Goal: Check status: Check status

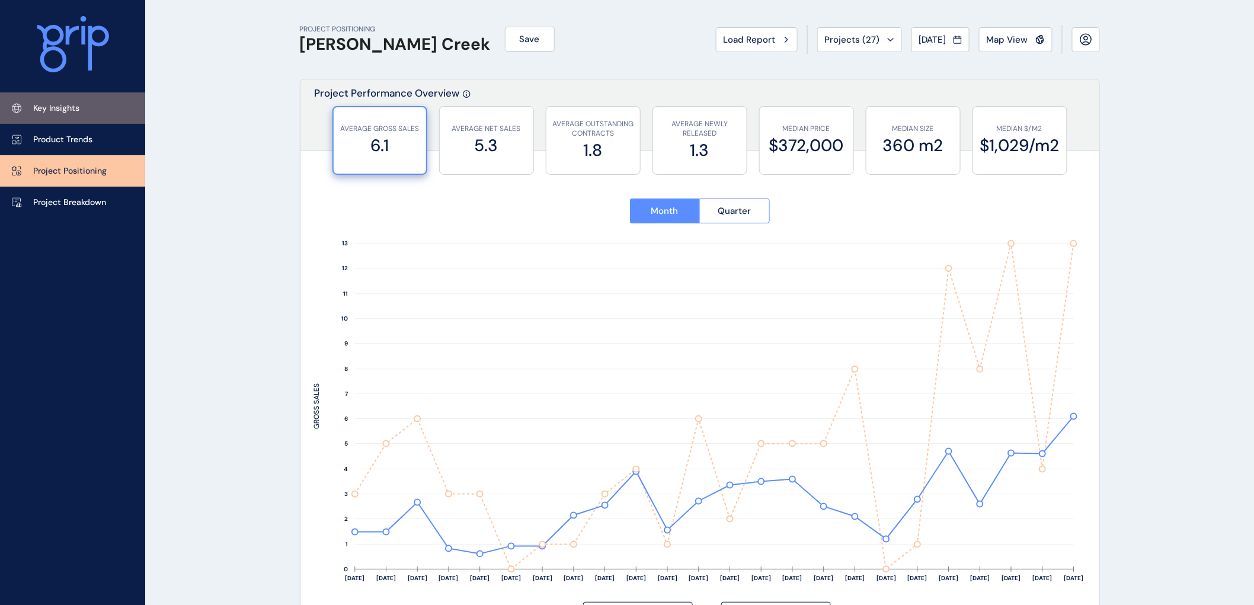
click at [52, 108] on p "Key Insights" at bounding box center [56, 109] width 46 height 12
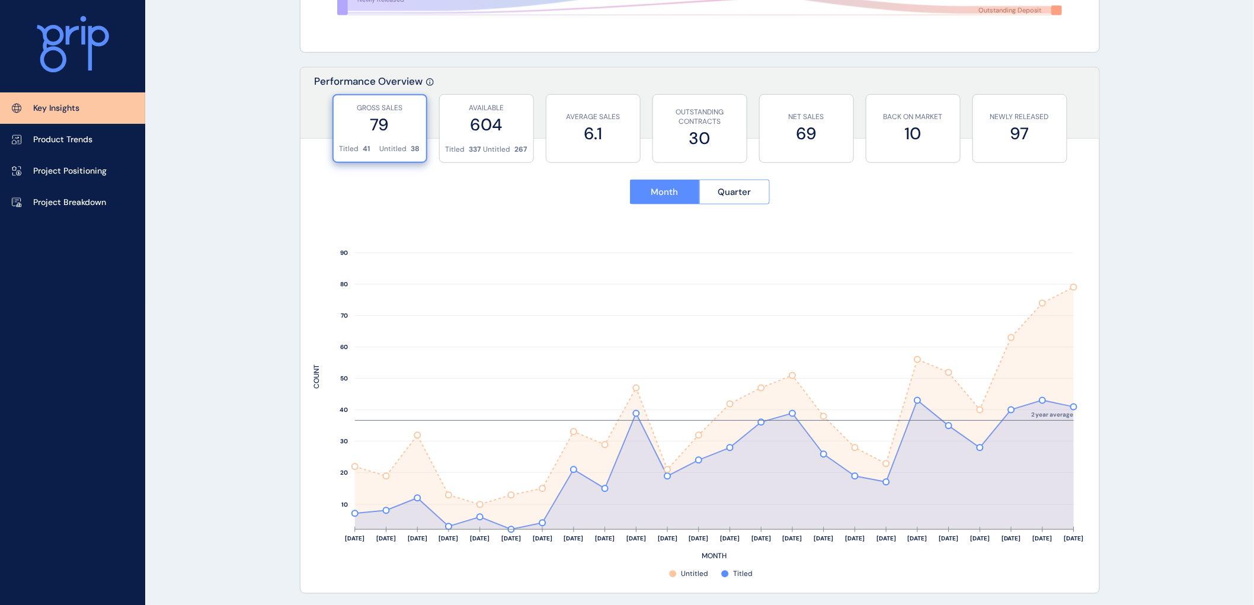
scroll to position [395, 0]
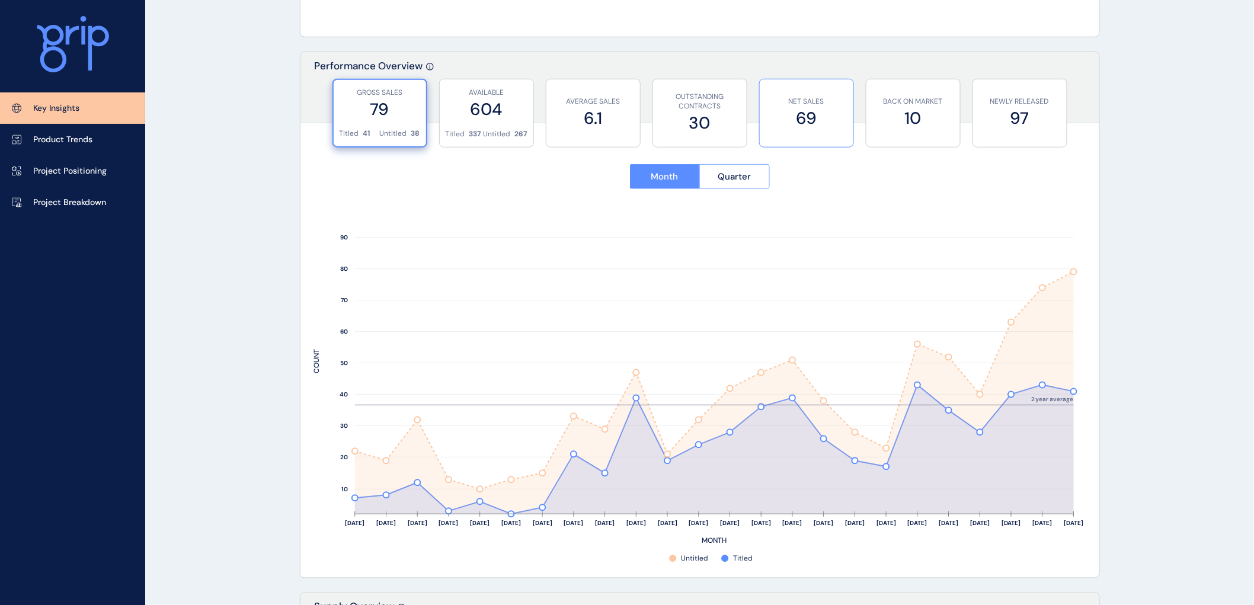
click at [822, 98] on p "NET SALES" at bounding box center [807, 102] width 82 height 10
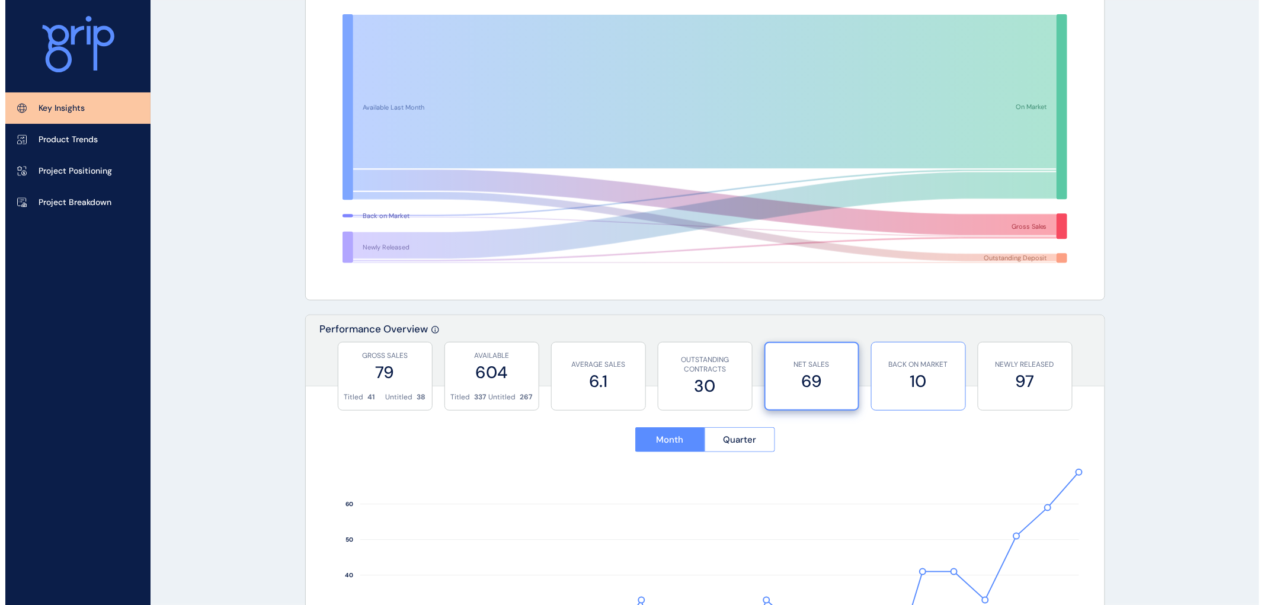
scroll to position [0, 0]
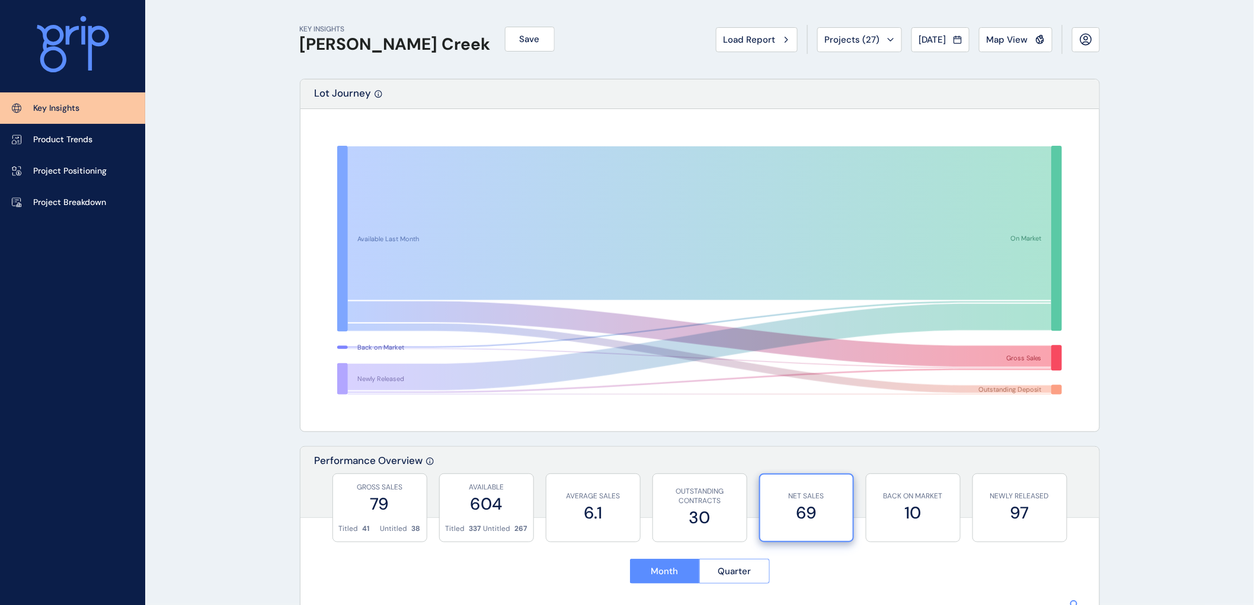
click at [928, 34] on span "[DATE]" at bounding box center [932, 40] width 27 height 12
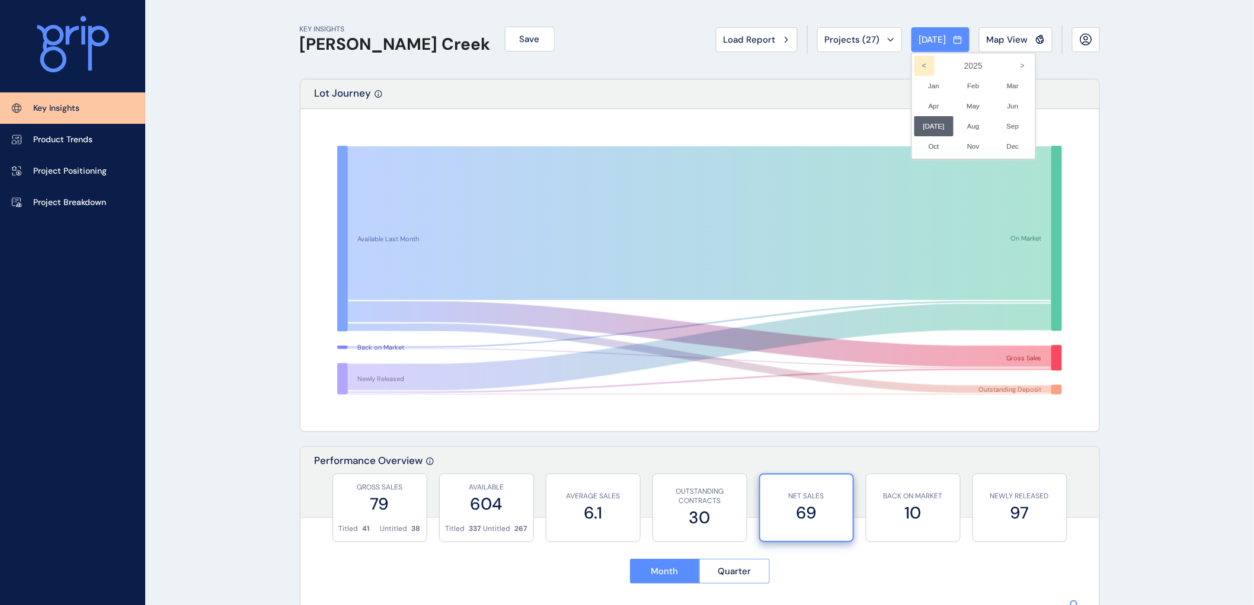
click at [920, 65] on icon "<" at bounding box center [924, 66] width 20 height 20
click at [927, 125] on li "Jul No report is available for this period. New months are usually published 5 …" at bounding box center [934, 126] width 40 height 20
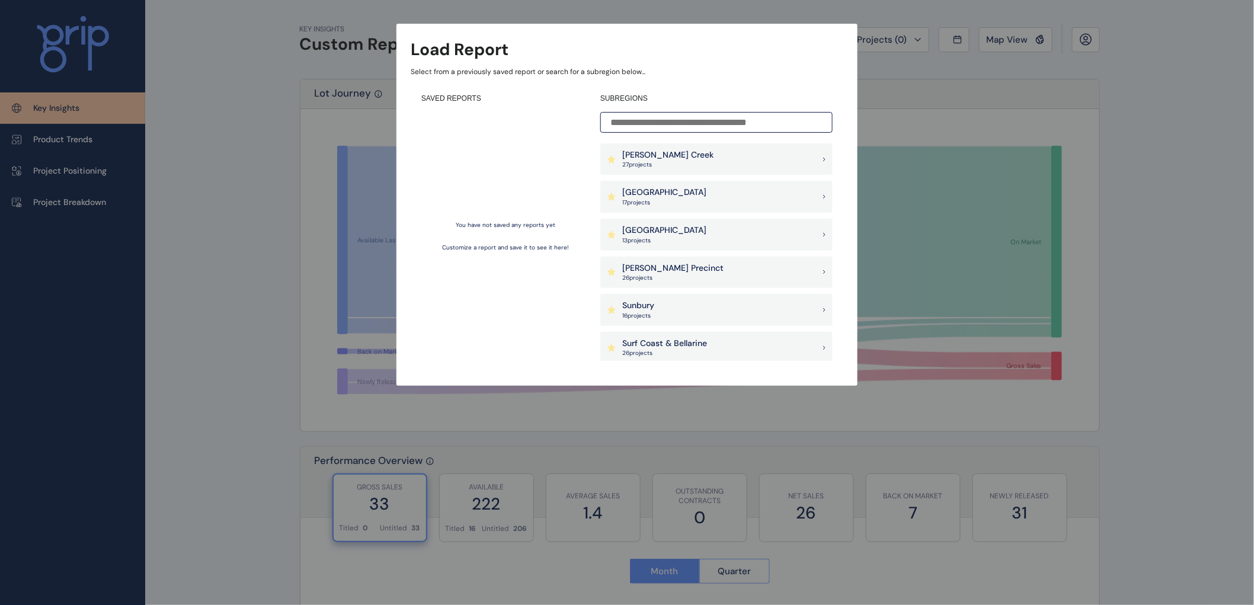
click at [638, 161] on p "27 project s" at bounding box center [667, 165] width 91 height 8
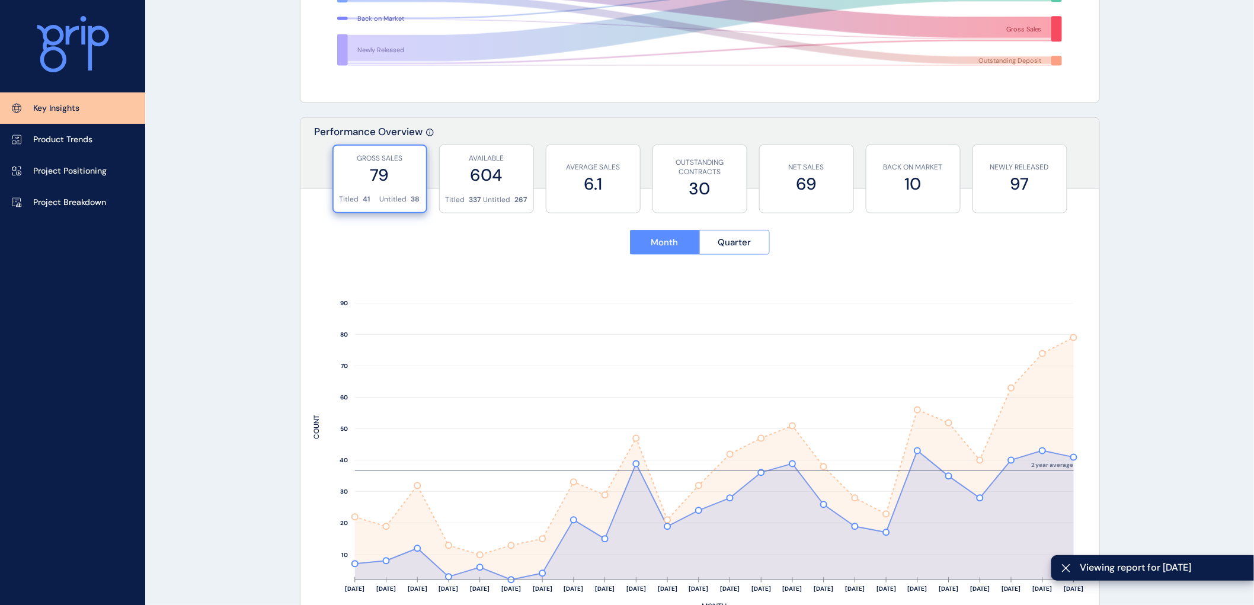
scroll to position [395, 0]
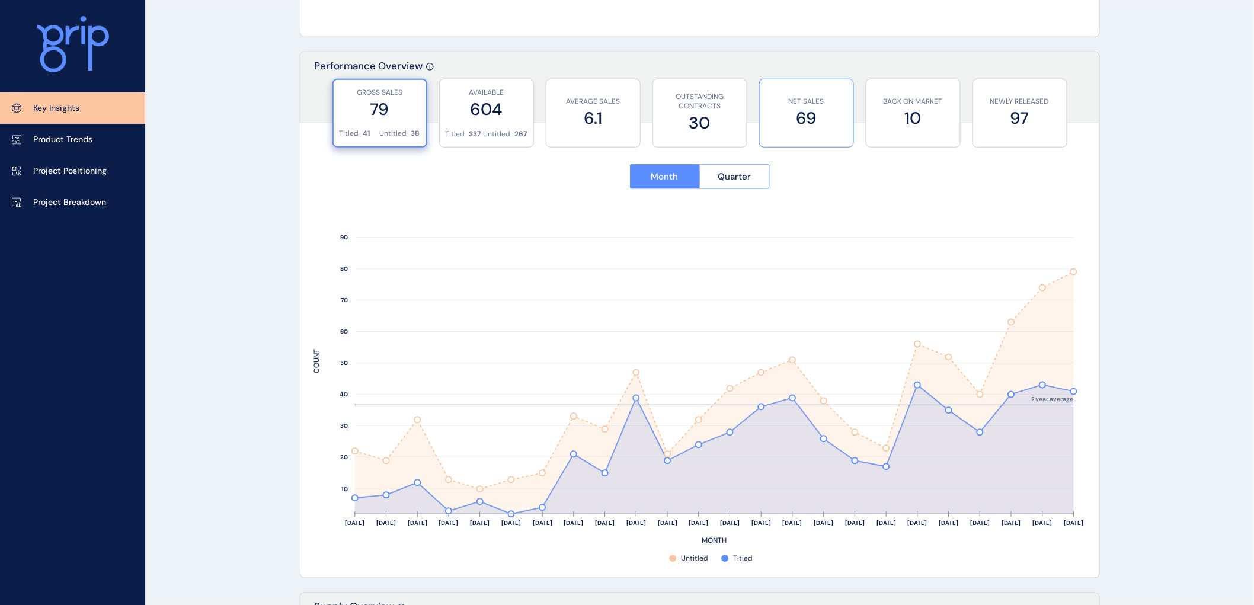
click at [782, 120] on label "69" at bounding box center [807, 118] width 82 height 23
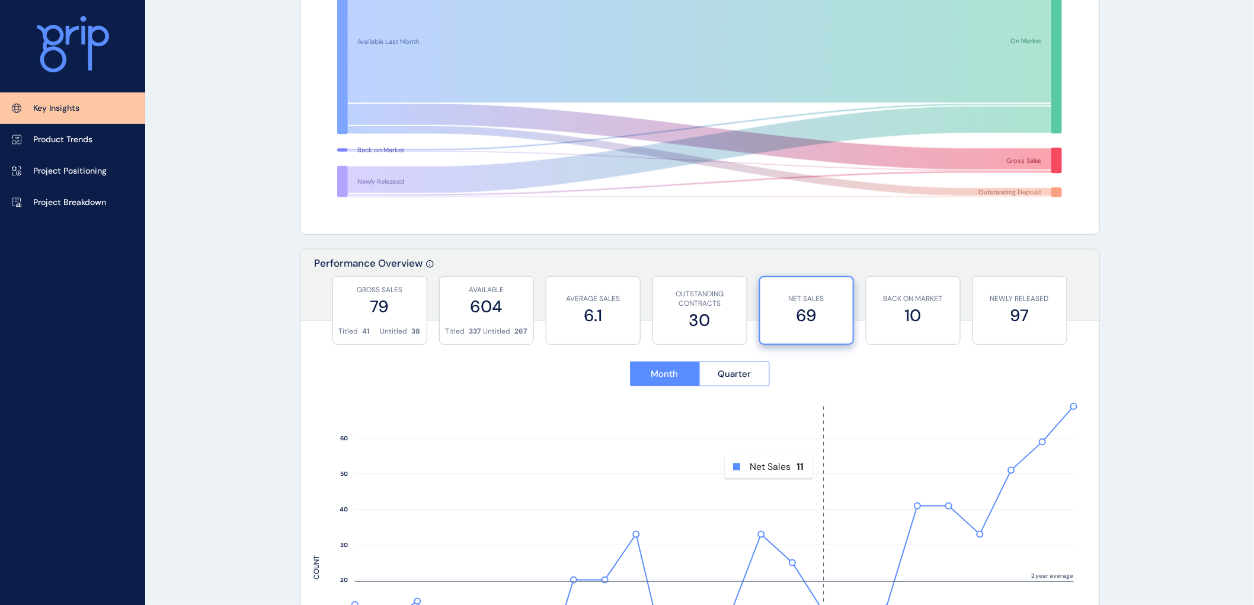
scroll to position [0, 0]
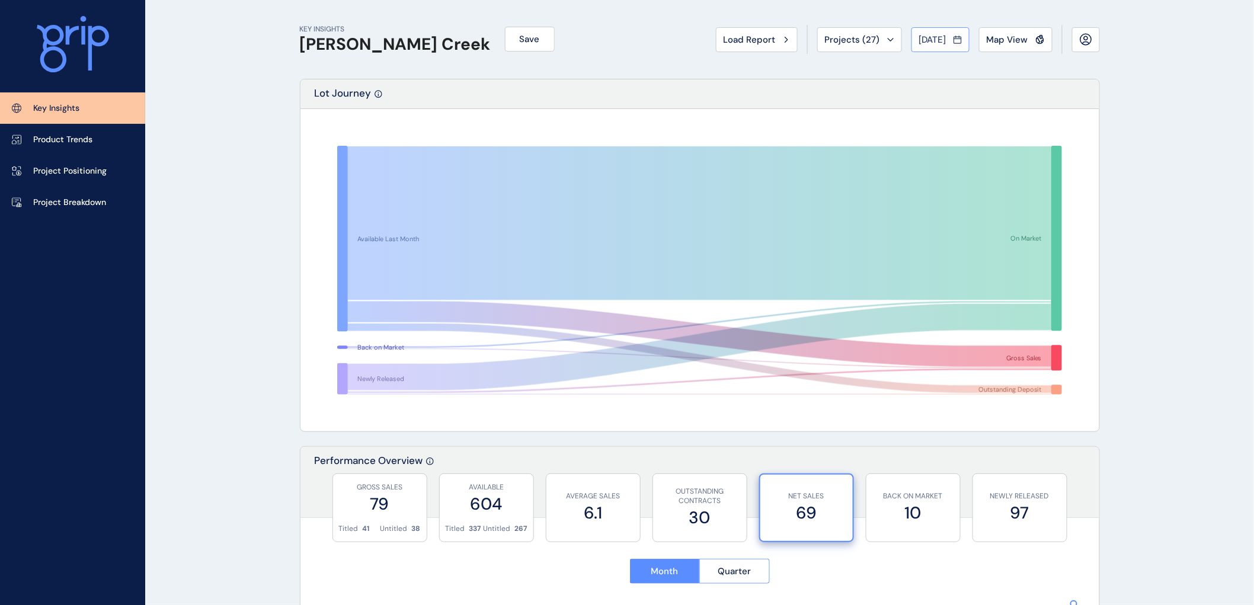
click at [931, 36] on span "Jul 2025" at bounding box center [932, 40] width 27 height 12
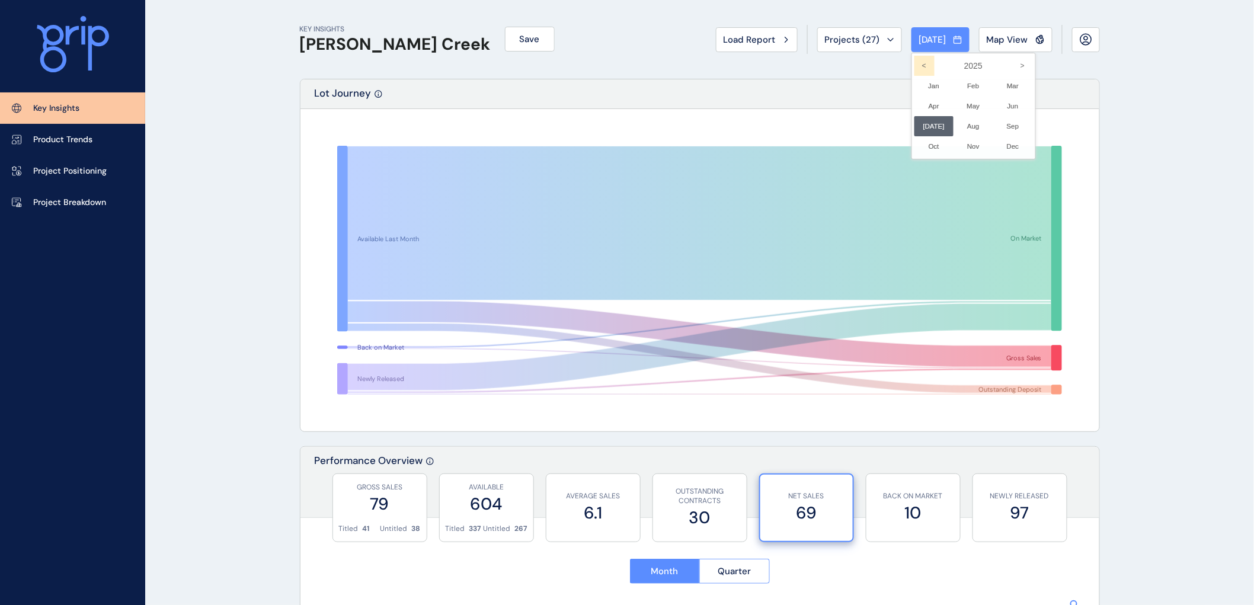
click at [915, 63] on icon "<" at bounding box center [924, 66] width 20 height 20
click at [926, 126] on li "Jul No report is available for this period. New months are usually published 5 …" at bounding box center [934, 126] width 40 height 20
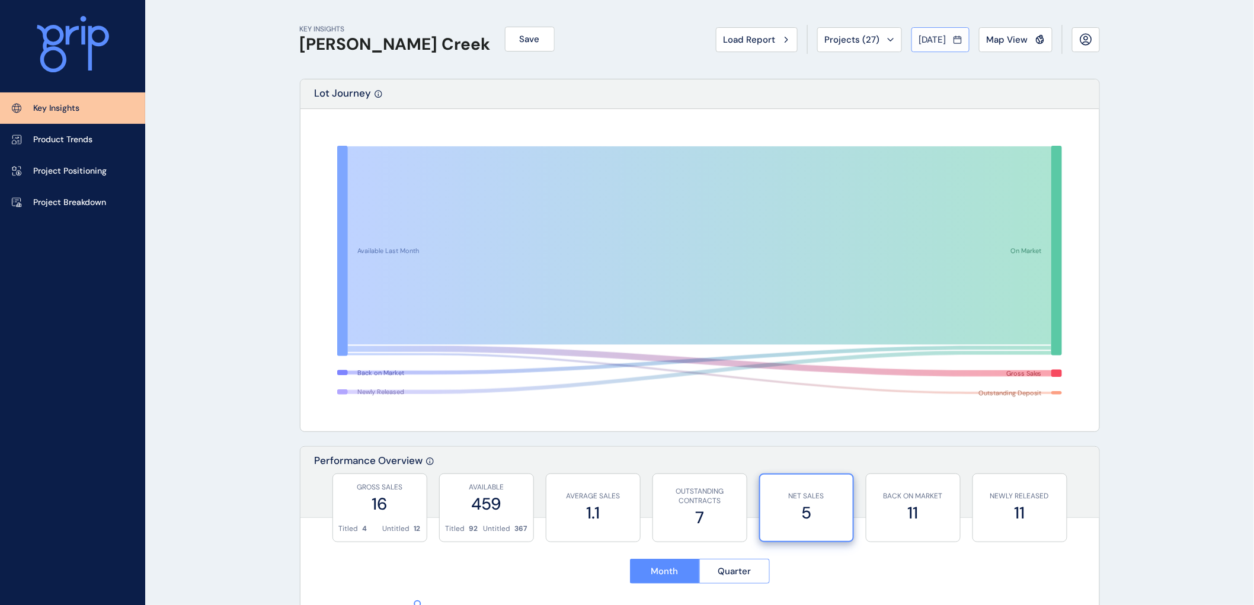
click at [957, 34] on icon at bounding box center [957, 40] width 8 height 12
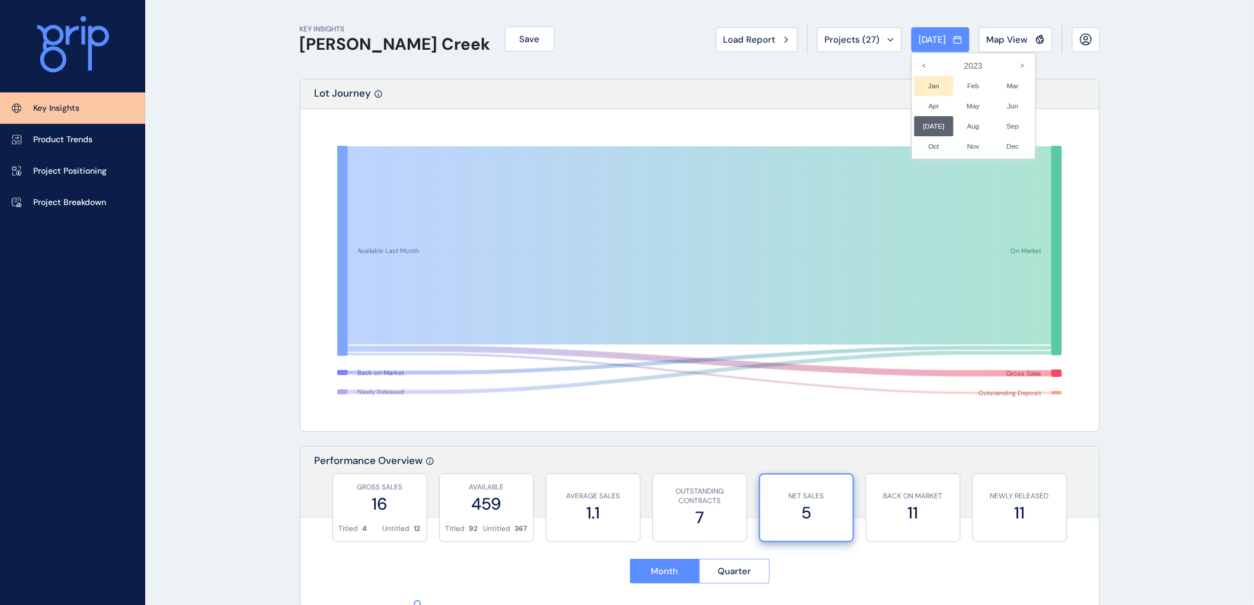
click at [923, 83] on li "Jan No report is available for this period. New months are usually published 5 …" at bounding box center [934, 86] width 40 height 20
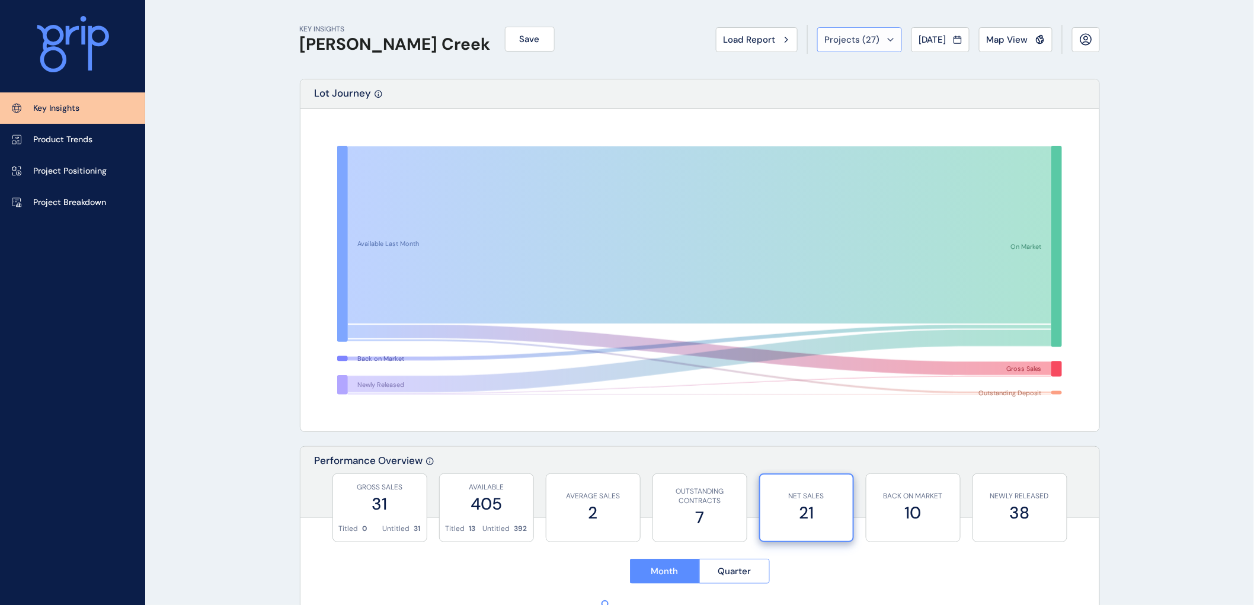
click at [878, 36] on div "Projects ( 27 )" at bounding box center [859, 40] width 69 height 12
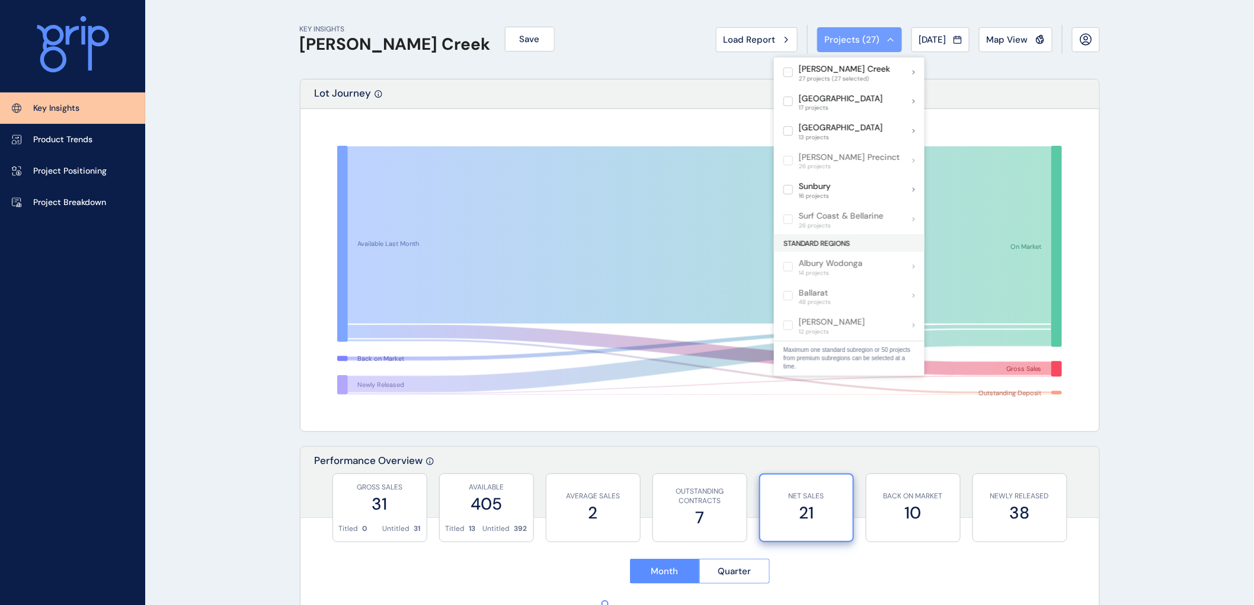
click at [837, 39] on span "Projects ( 27 )" at bounding box center [852, 40] width 55 height 12
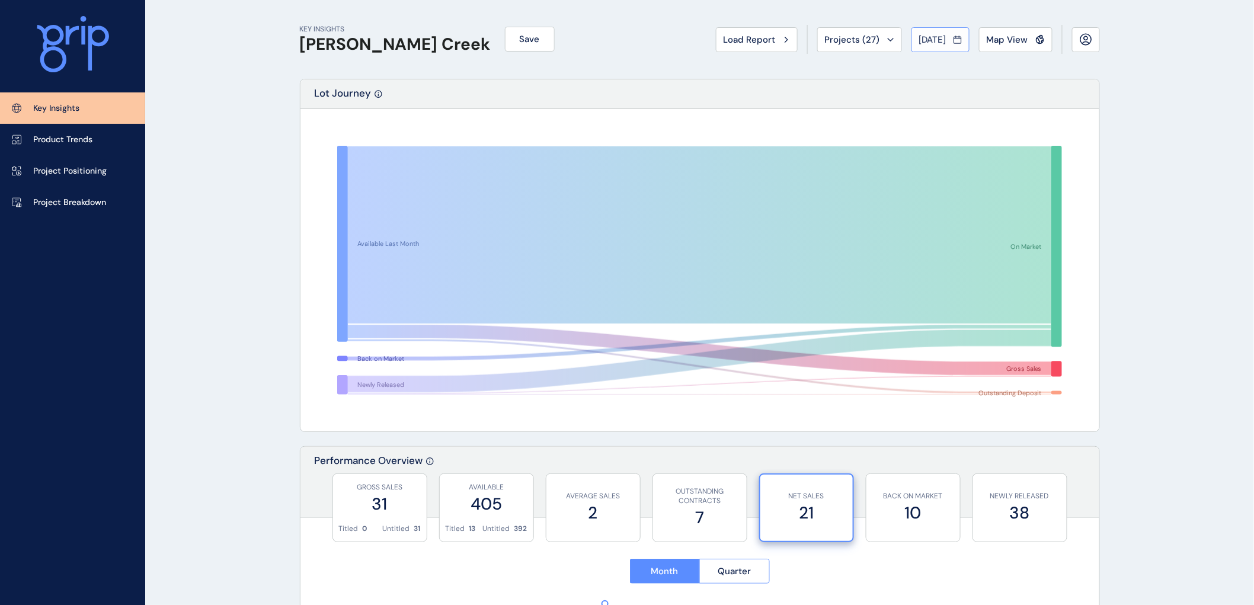
click at [919, 38] on span "Jan 2023" at bounding box center [932, 40] width 27 height 12
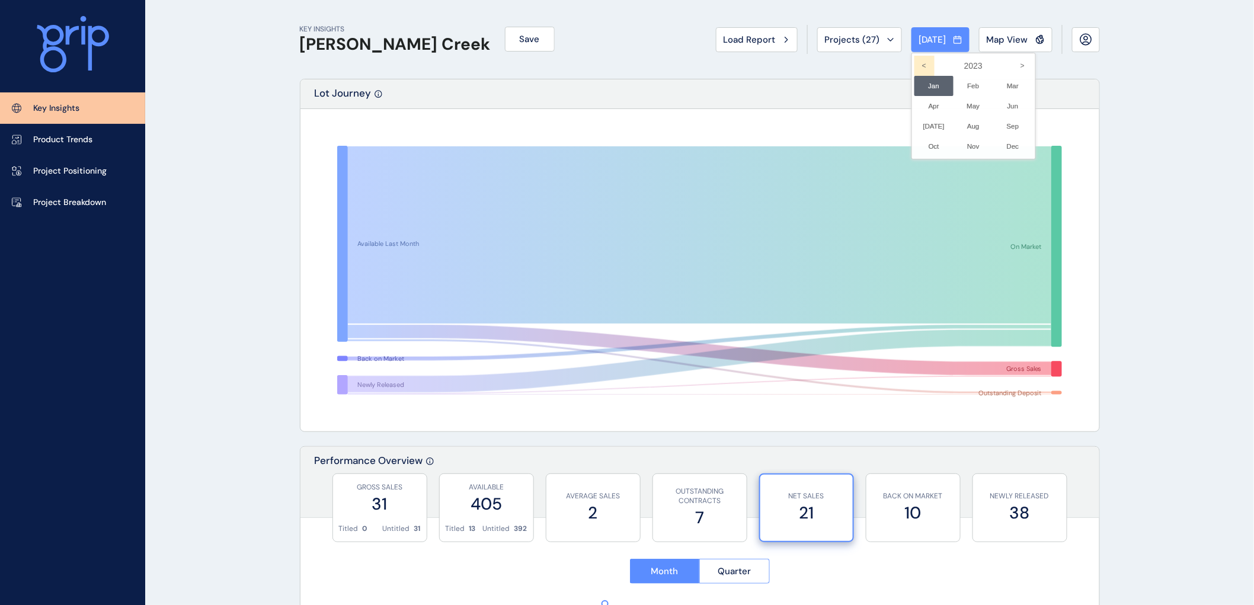
click at [914, 62] on icon "<" at bounding box center [924, 66] width 20 height 20
click at [923, 87] on li "Jan No report is available for this period. New months are usually published 5 …" at bounding box center [934, 86] width 40 height 20
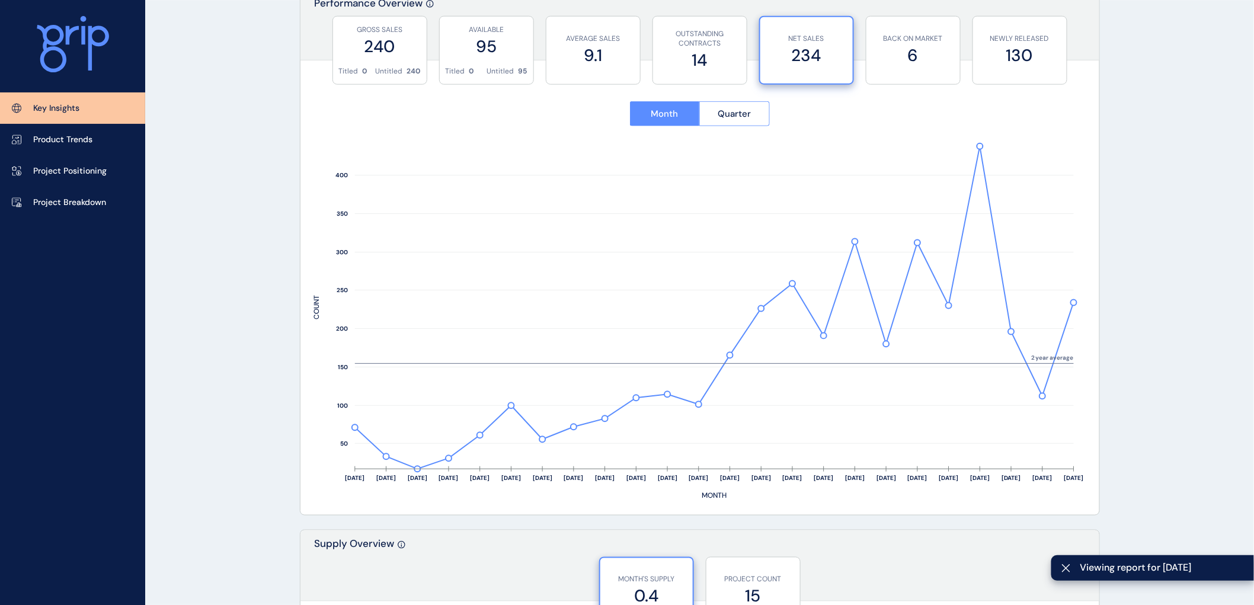
scroll to position [460, 0]
